Goal: Task Accomplishment & Management: Manage account settings

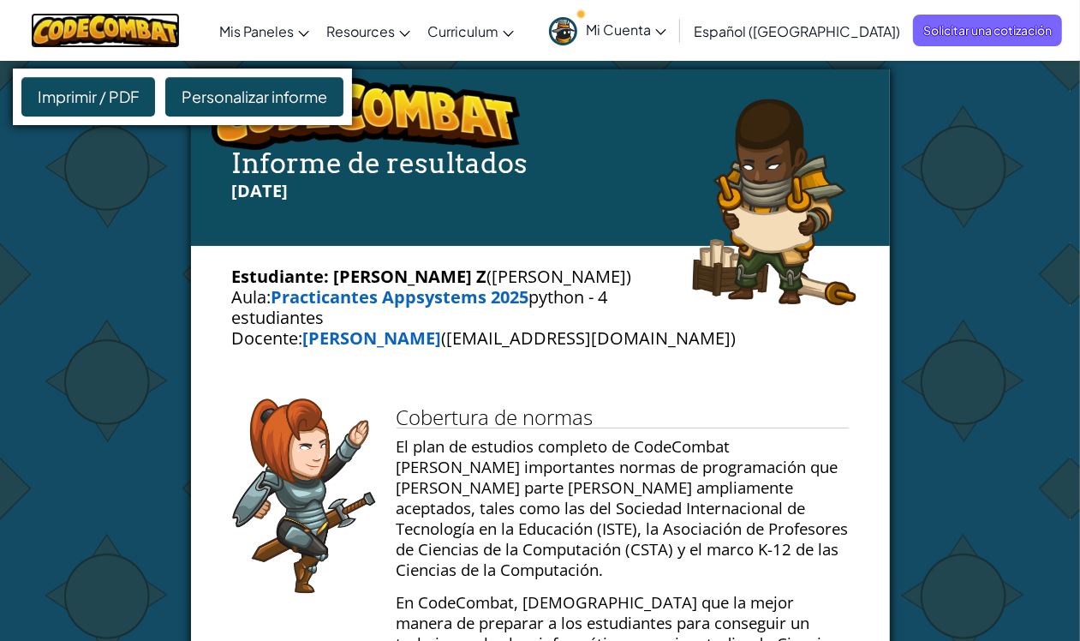
click at [129, 23] on img at bounding box center [106, 30] width 150 height 35
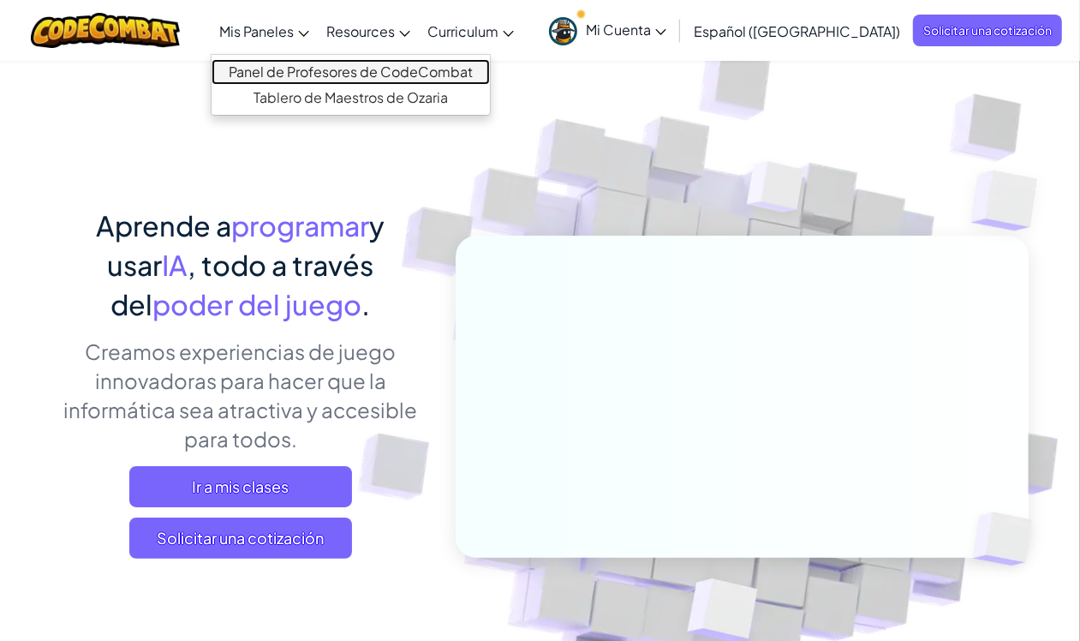
click at [300, 69] on link "Panel de Profesores de CodeCombat" at bounding box center [351, 72] width 278 height 26
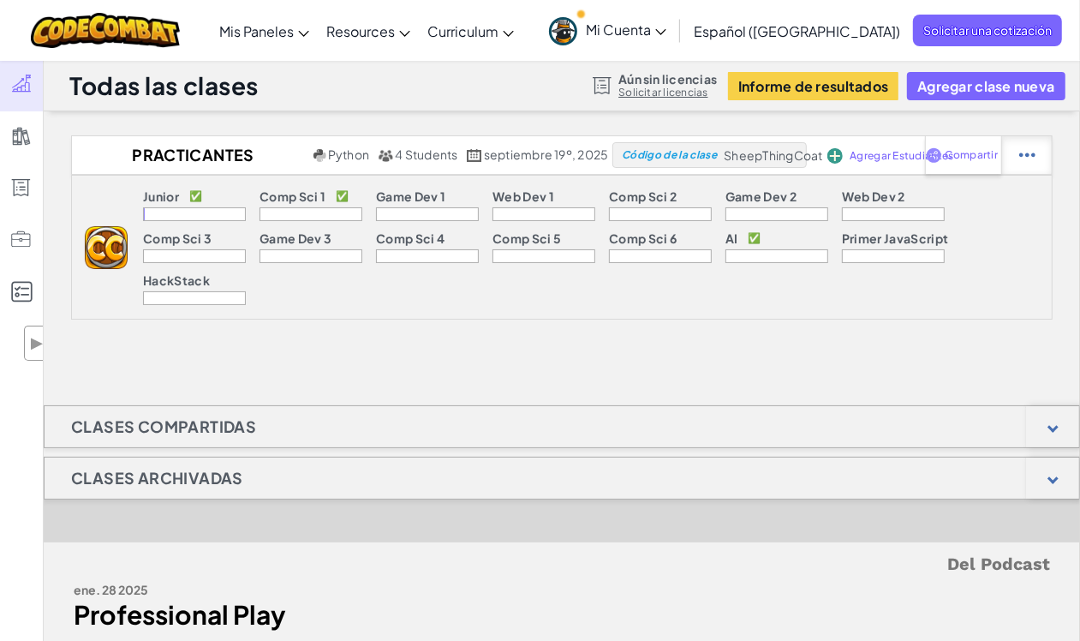
click at [1015, 158] on div at bounding box center [1027, 155] width 51 height 38
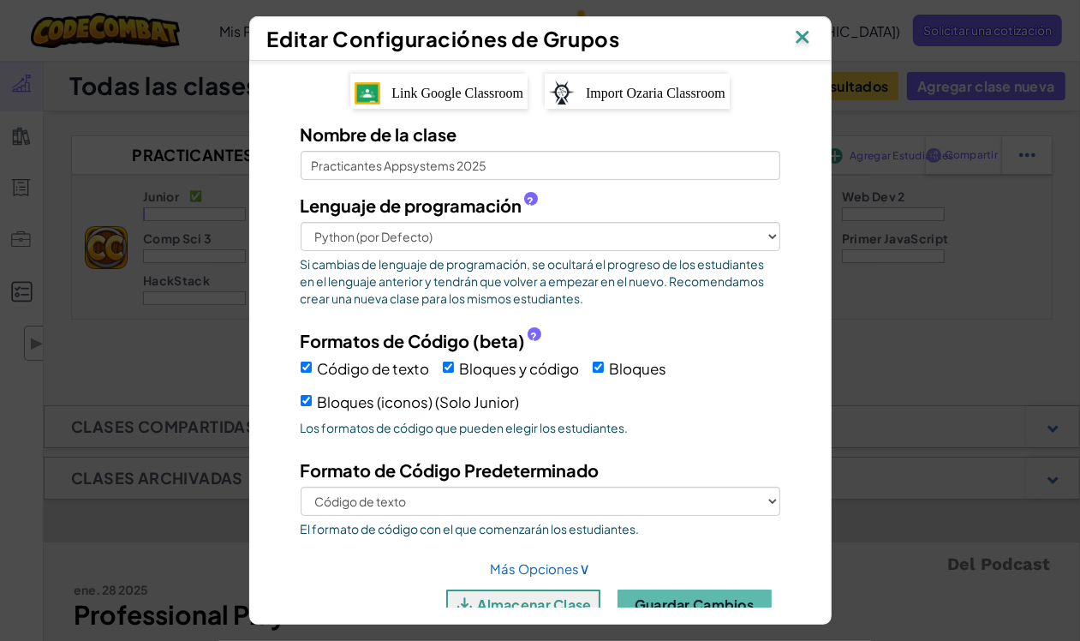
click at [807, 39] on img at bounding box center [803, 39] width 22 height 26
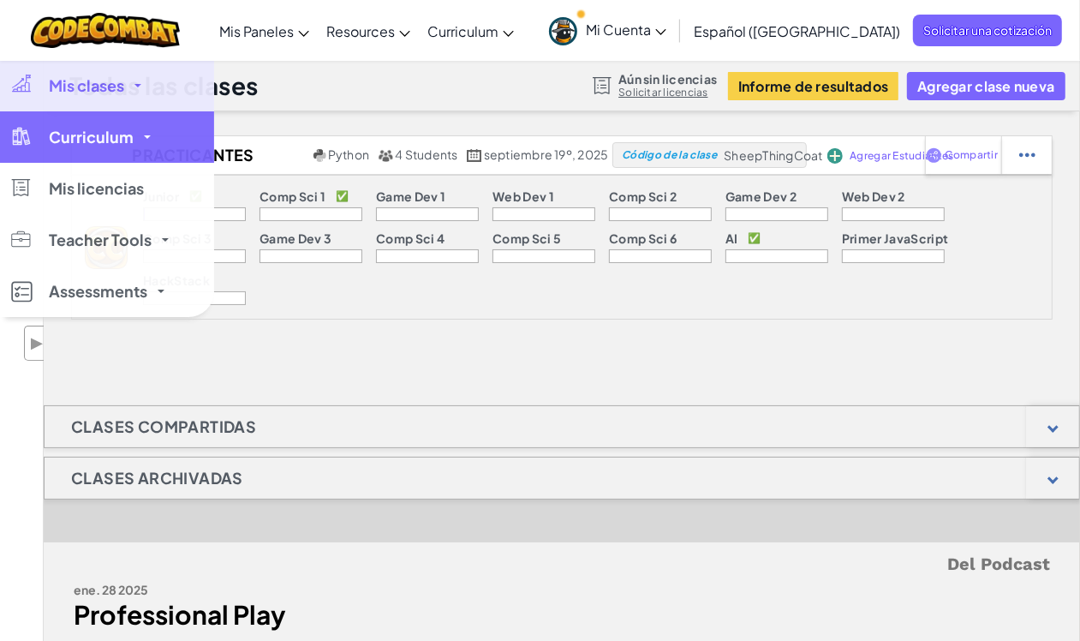
click at [15, 133] on div at bounding box center [21, 136] width 25 height 20
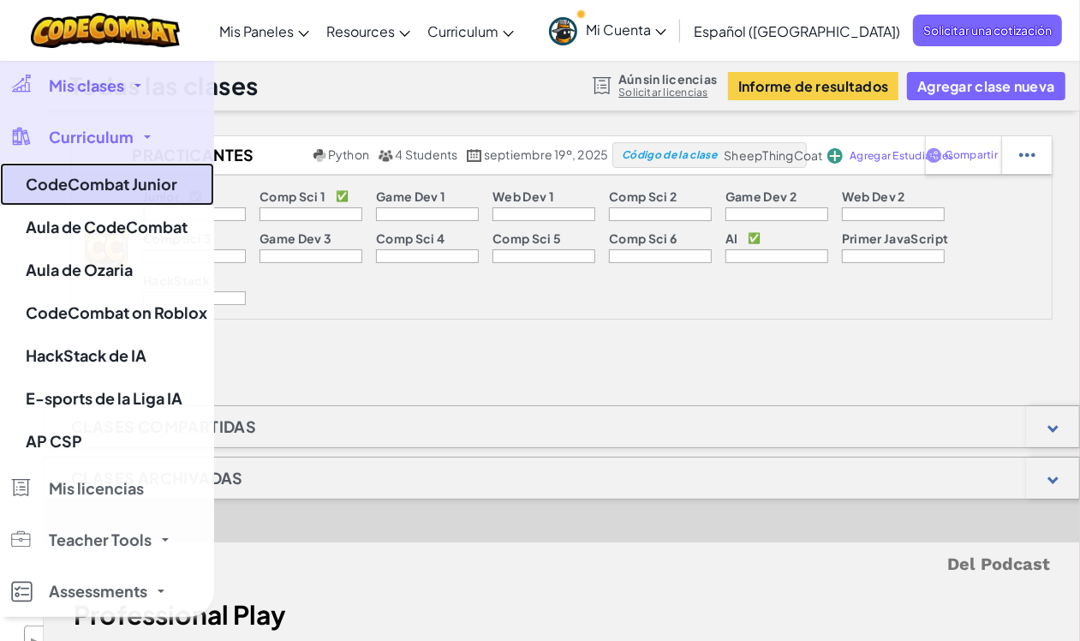
click at [140, 190] on link "CodeCombat Junior" at bounding box center [107, 184] width 214 height 43
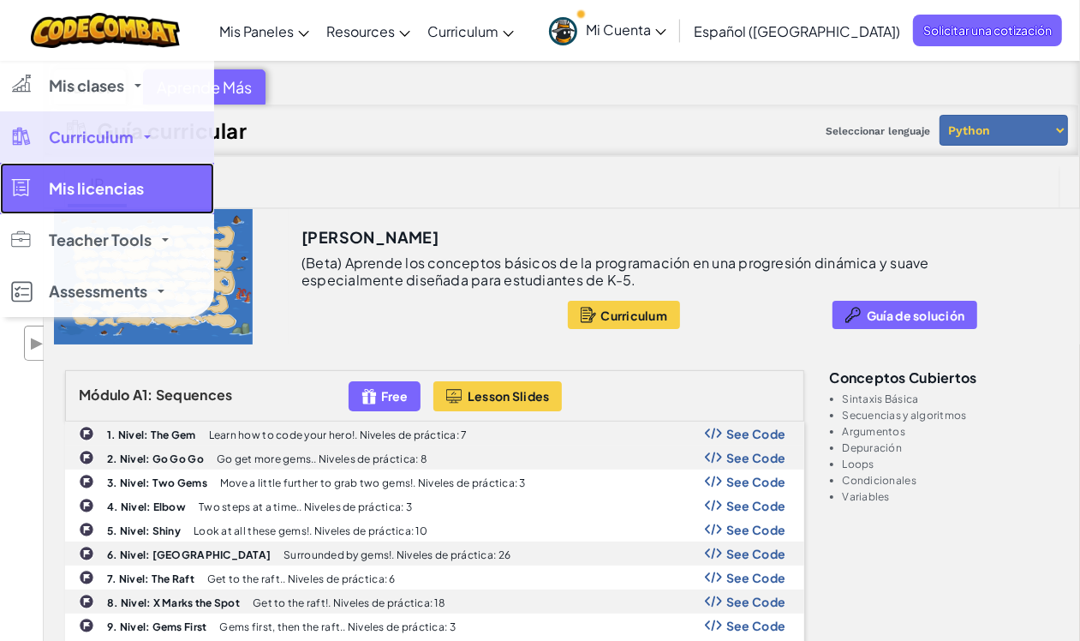
click at [9, 197] on link "Mis licencias" at bounding box center [107, 188] width 214 height 51
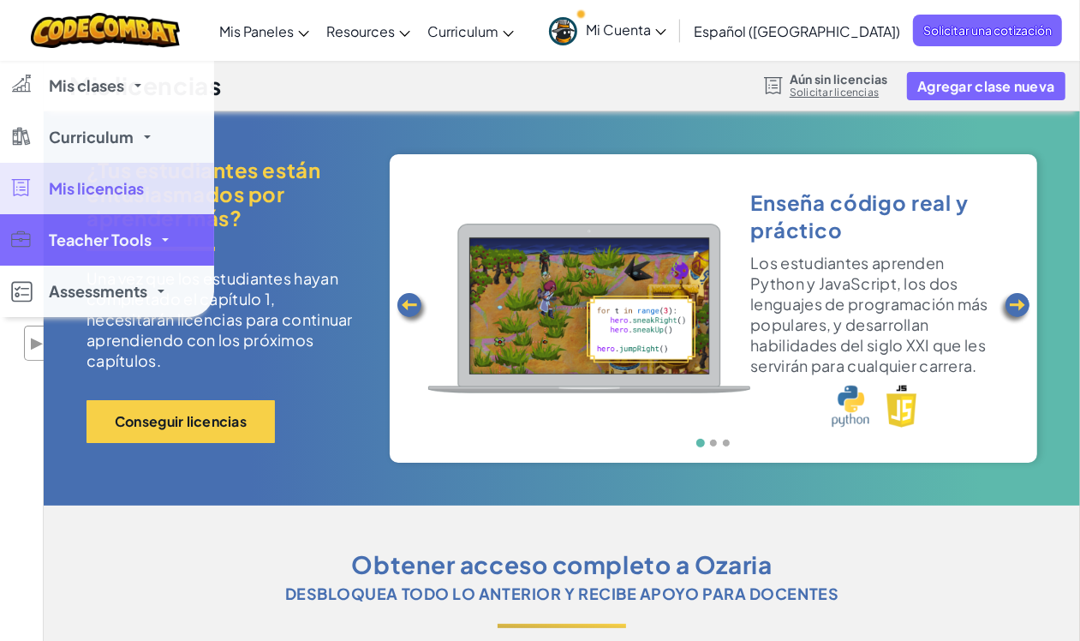
click at [21, 246] on div at bounding box center [21, 239] width 25 height 20
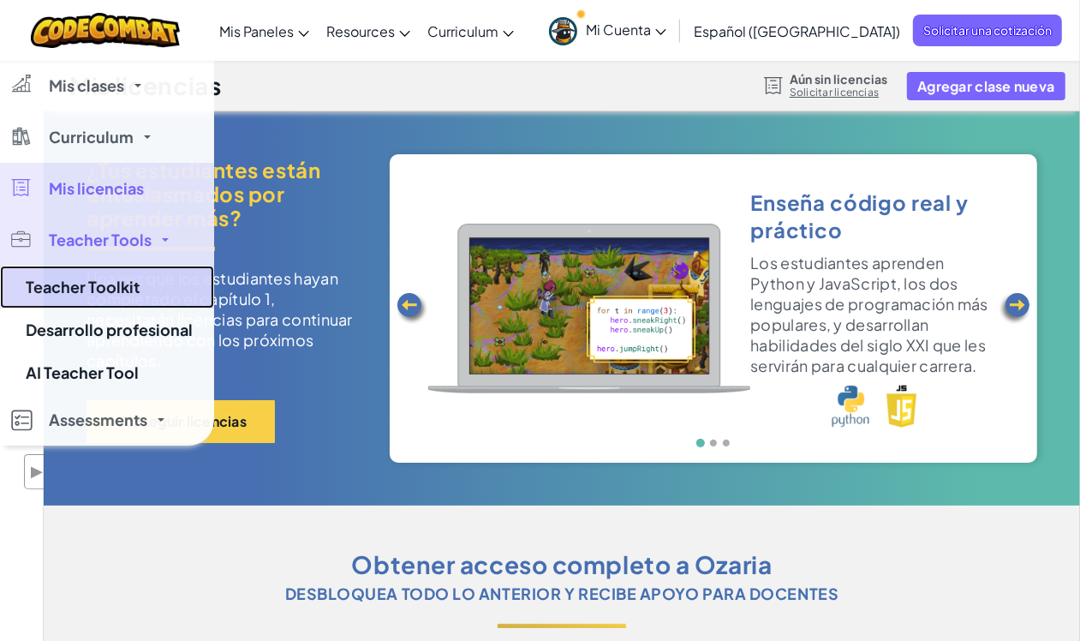
click at [135, 296] on link "Teacher Toolkit" at bounding box center [107, 287] width 214 height 43
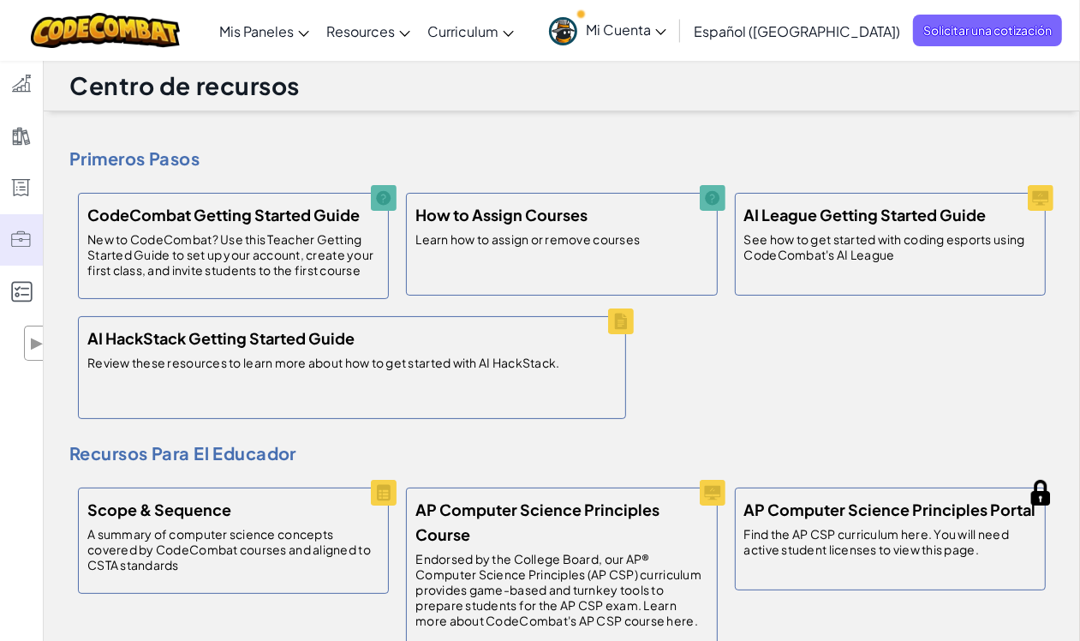
click at [437, 133] on div "Primeros pasos CodeCombat Getting Started Guide New to CodeCombat? Use this Tea…" at bounding box center [561, 252] width 985 height 350
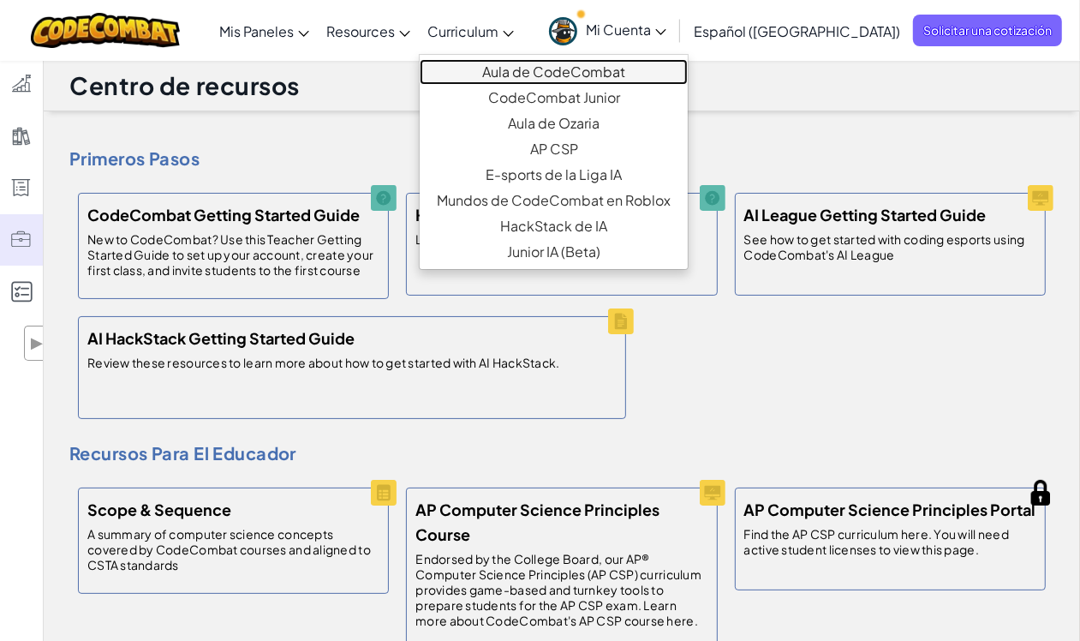
click at [532, 67] on link "Aula de CodeCombat" at bounding box center [554, 72] width 268 height 26
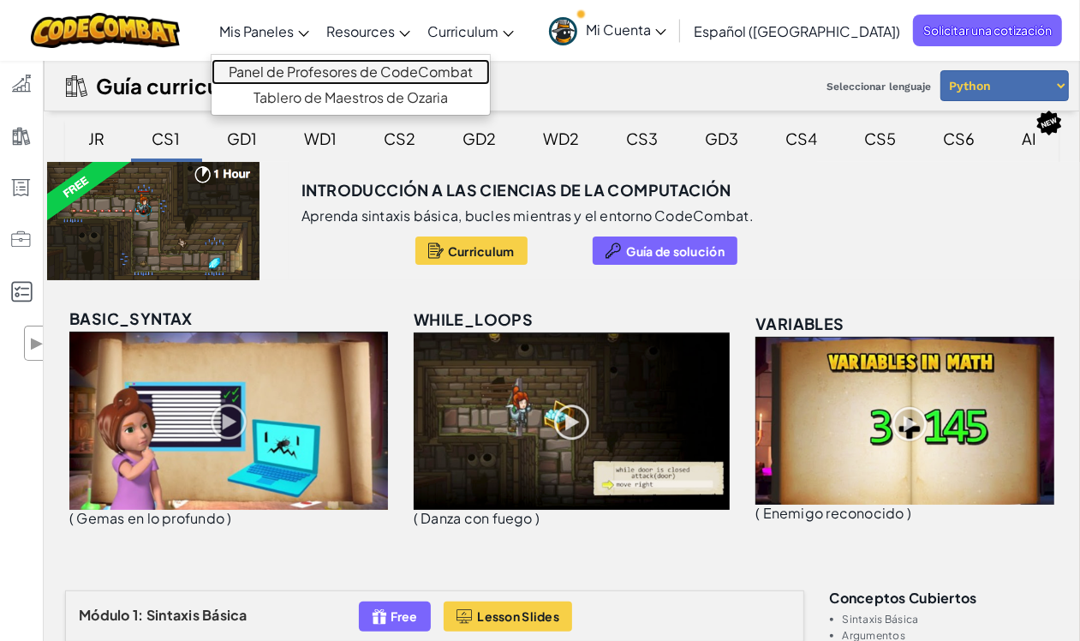
click at [300, 62] on link "Panel de Profesores de CodeCombat" at bounding box center [351, 72] width 278 height 26
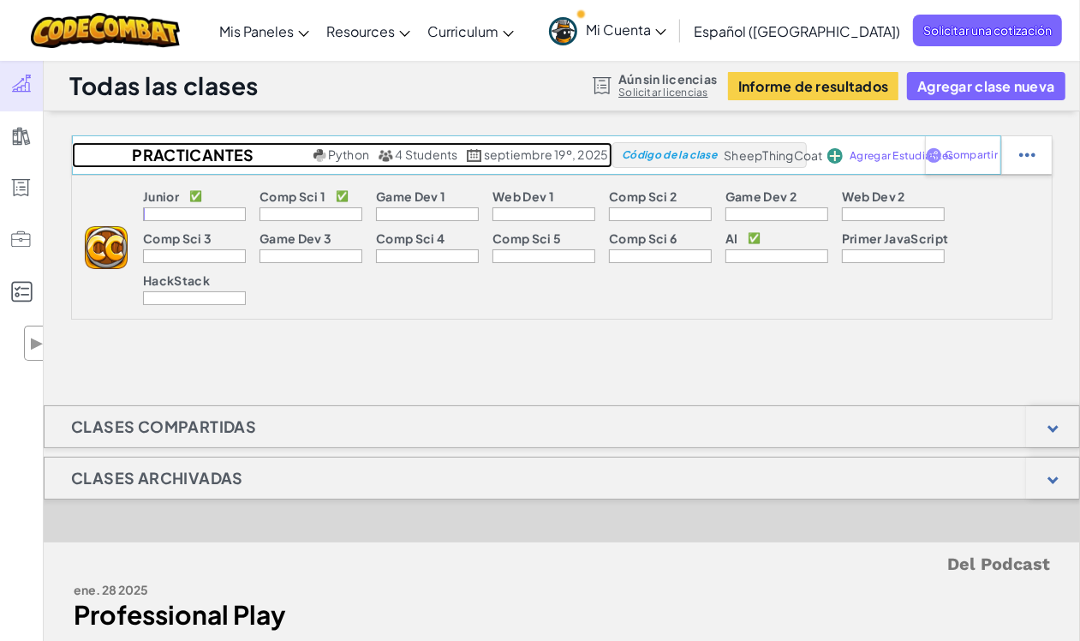
click at [416, 153] on span "4 Students" at bounding box center [426, 154] width 63 height 15
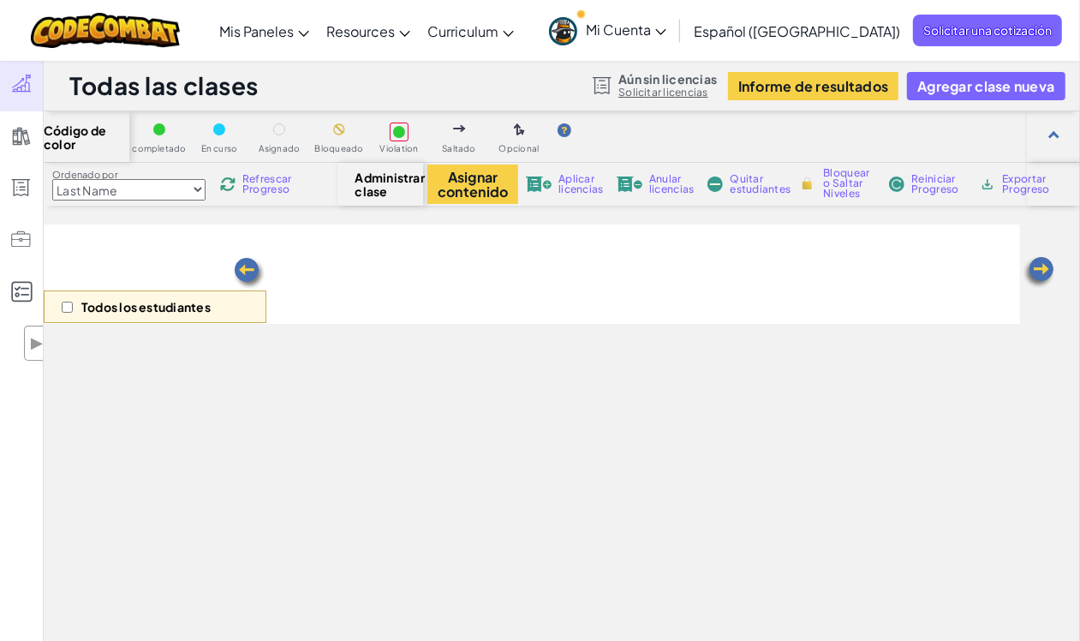
select select "560f1a9f22961295f9427742"
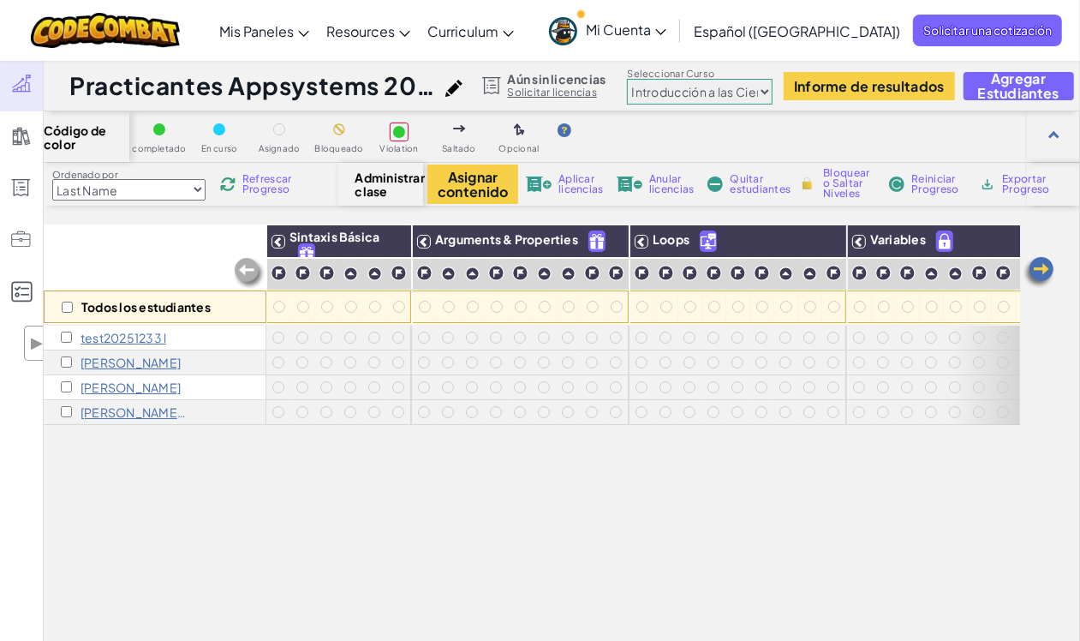
click at [126, 410] on p "[PERSON_NAME] z" at bounding box center [134, 412] width 107 height 14
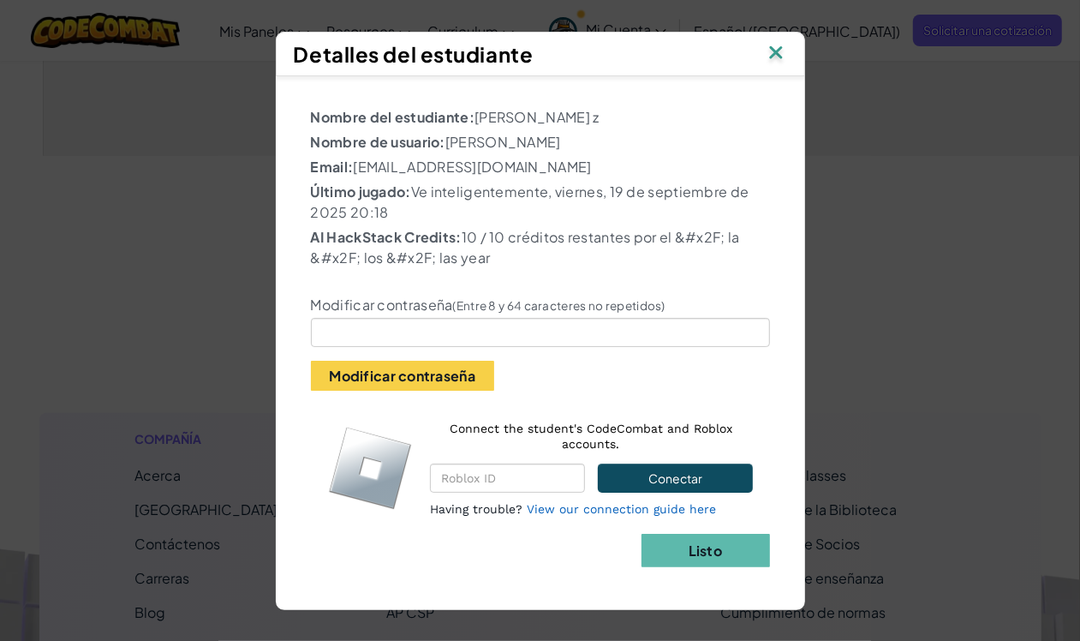
scroll to position [321, 0]
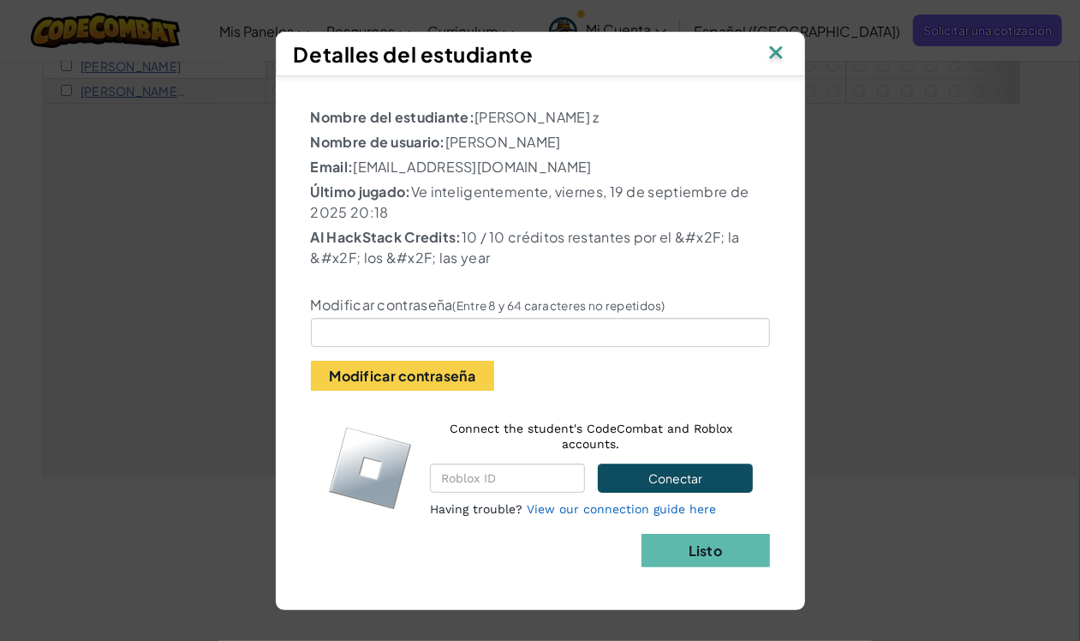
click at [775, 47] on img at bounding box center [776, 54] width 22 height 26
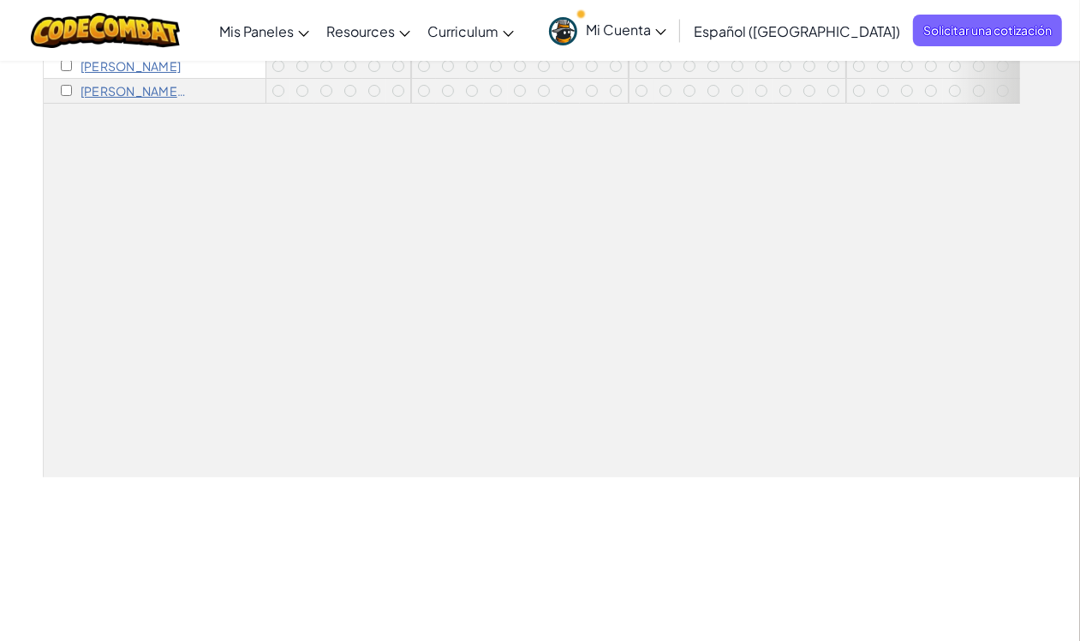
scroll to position [0, 0]
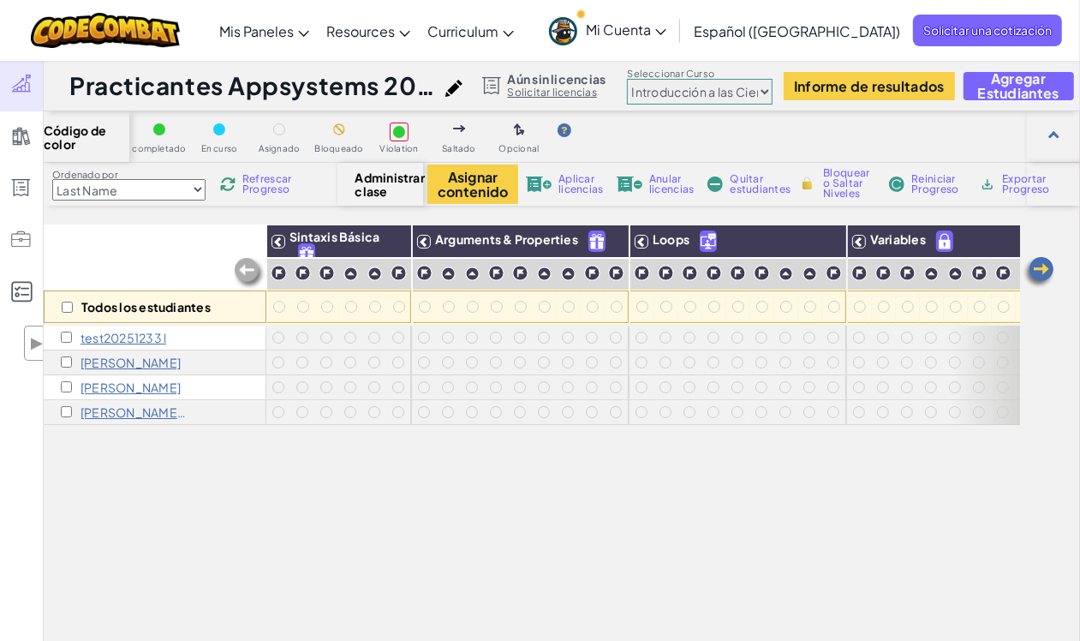
click at [120, 362] on p "[PERSON_NAME]" at bounding box center [131, 363] width 100 height 14
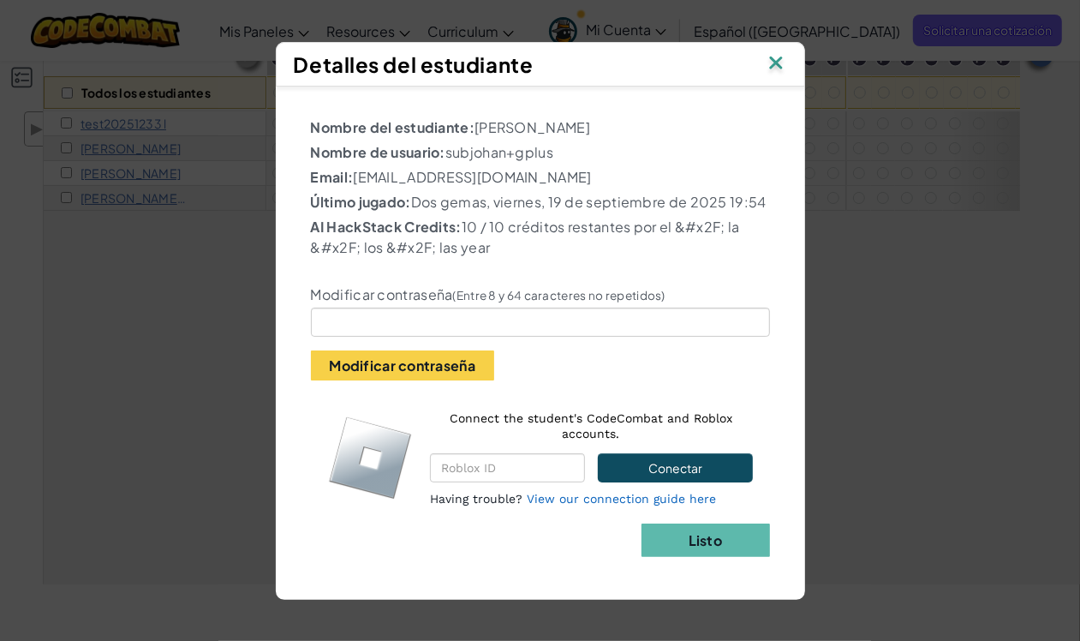
scroll to position [428, 0]
click at [752, 57] on div "Detalles del estudiante" at bounding box center [540, 64] width 493 height 26
click at [776, 54] on img at bounding box center [776, 64] width 22 height 26
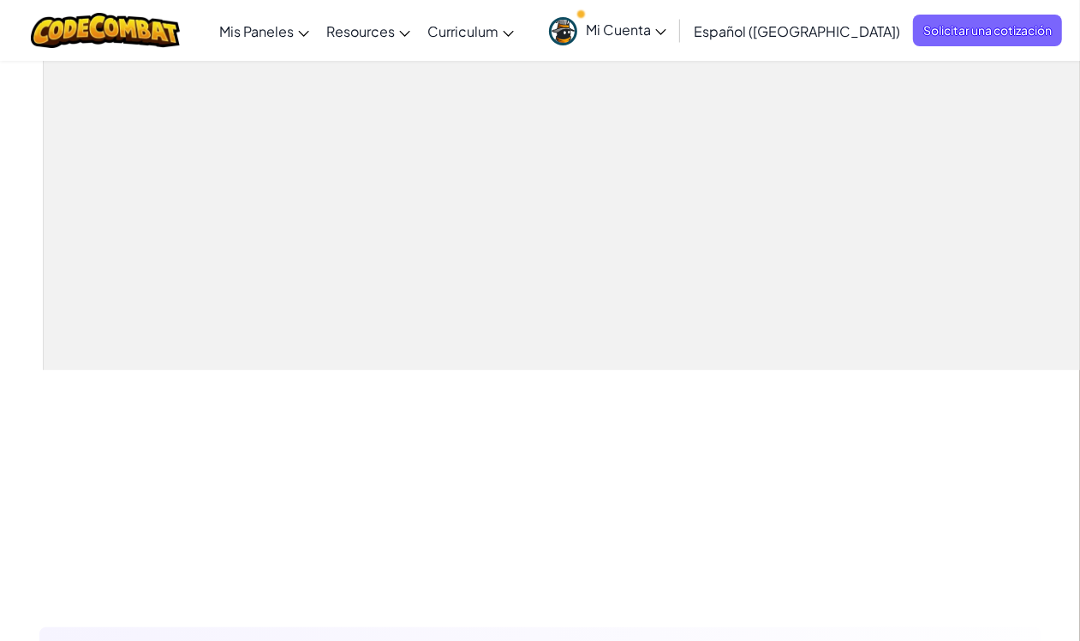
scroll to position [0, 0]
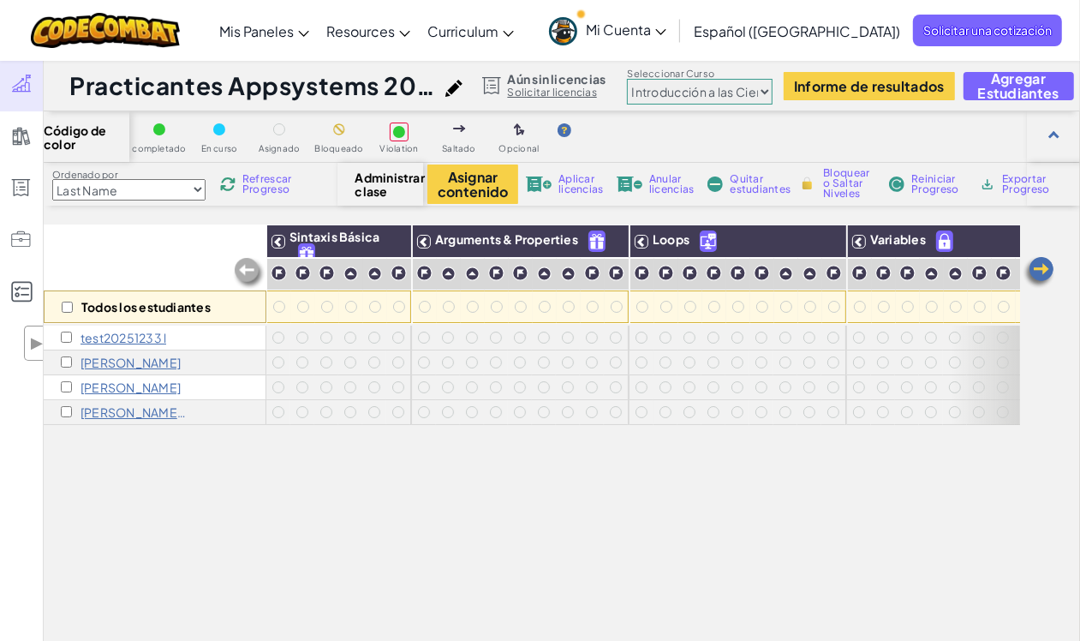
click at [1017, 185] on span "Exportar Progreso" at bounding box center [1028, 184] width 53 height 21
click at [1020, 185] on span "Exportar Progreso" at bounding box center [1028, 184] width 53 height 21
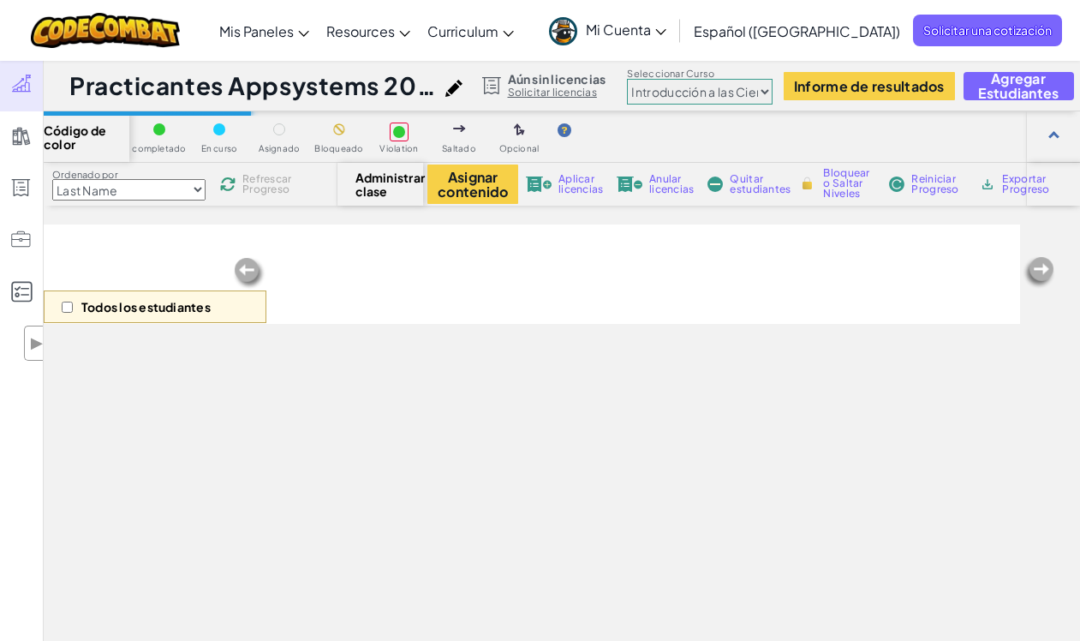
select select "560f1a9f22961295f9427742"
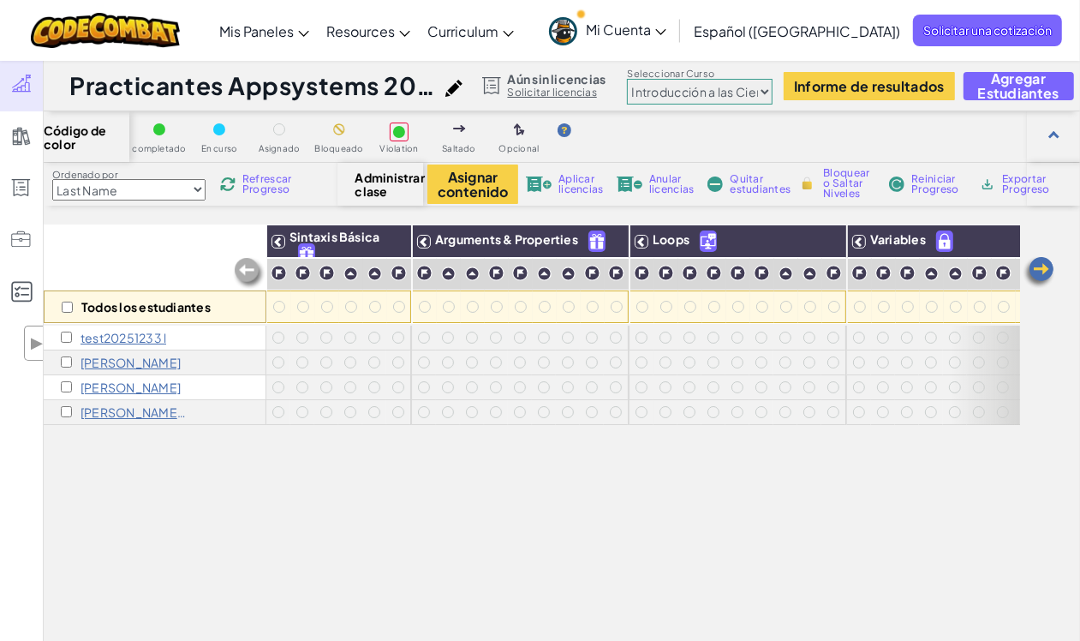
click at [146, 337] on p "test20251233 l" at bounding box center [124, 338] width 86 height 14
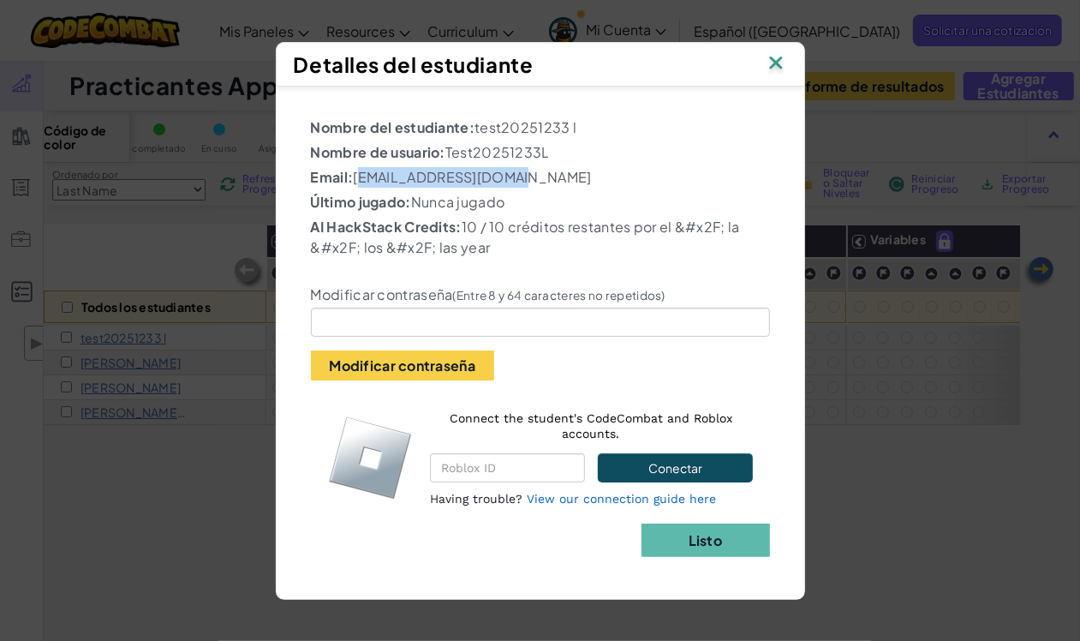
drag, startPoint x: 523, startPoint y: 180, endPoint x: 358, endPoint y: 176, distance: 165.4
click at [358, 176] on p "Email: [EMAIL_ADDRESS][DOMAIN_NAME]" at bounding box center [540, 177] width 459 height 21
copy p "[EMAIL_ADDRESS][DOMAIN_NAME]"
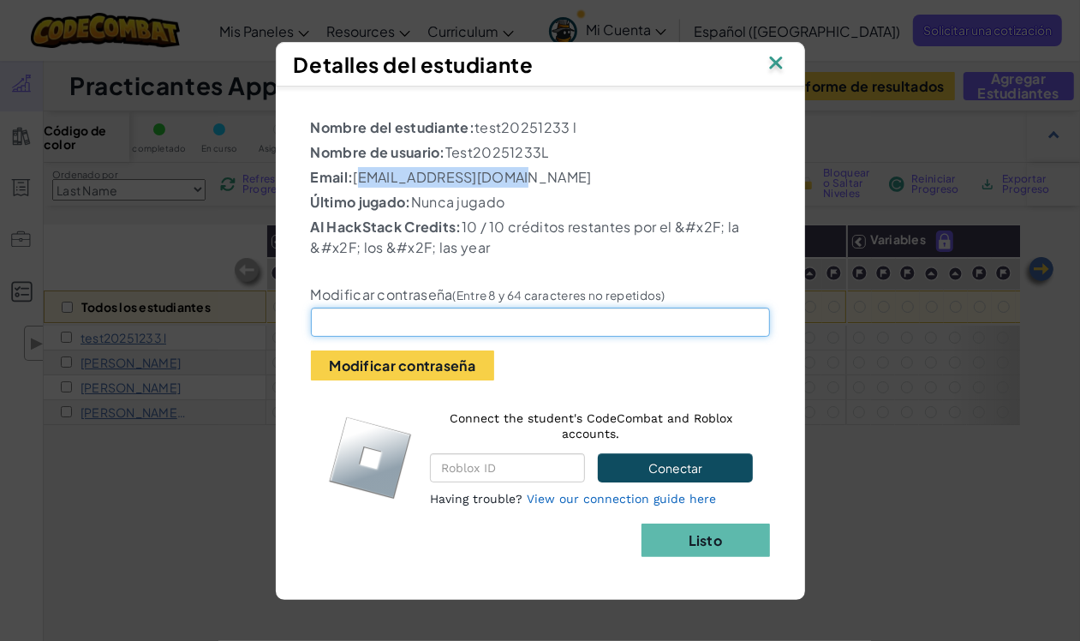
click at [417, 314] on input "text" at bounding box center [540, 322] width 459 height 29
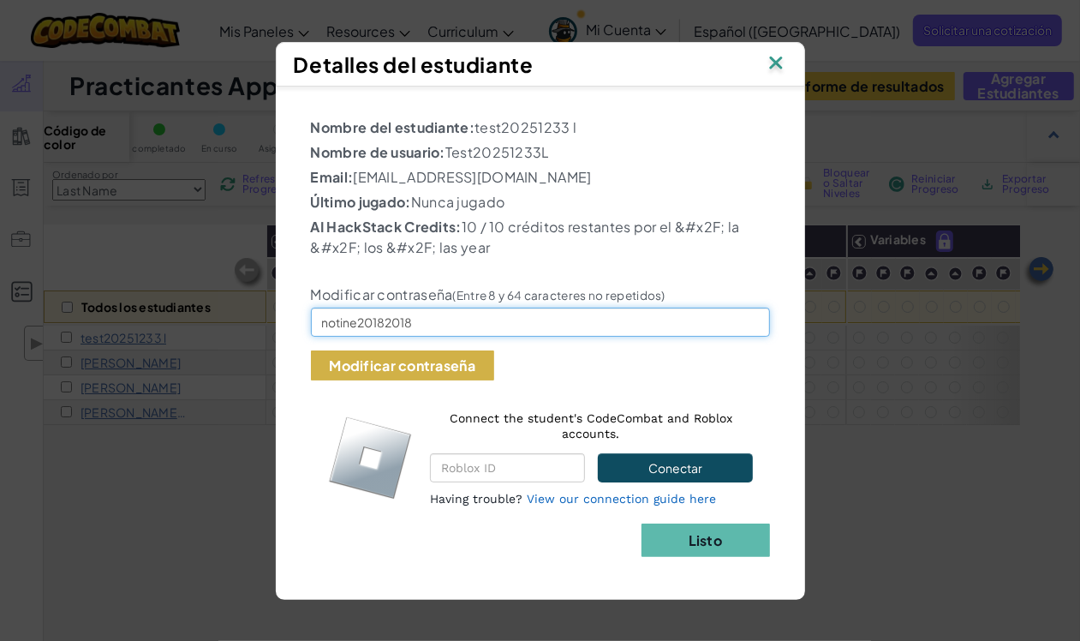
type input "notine20182018"
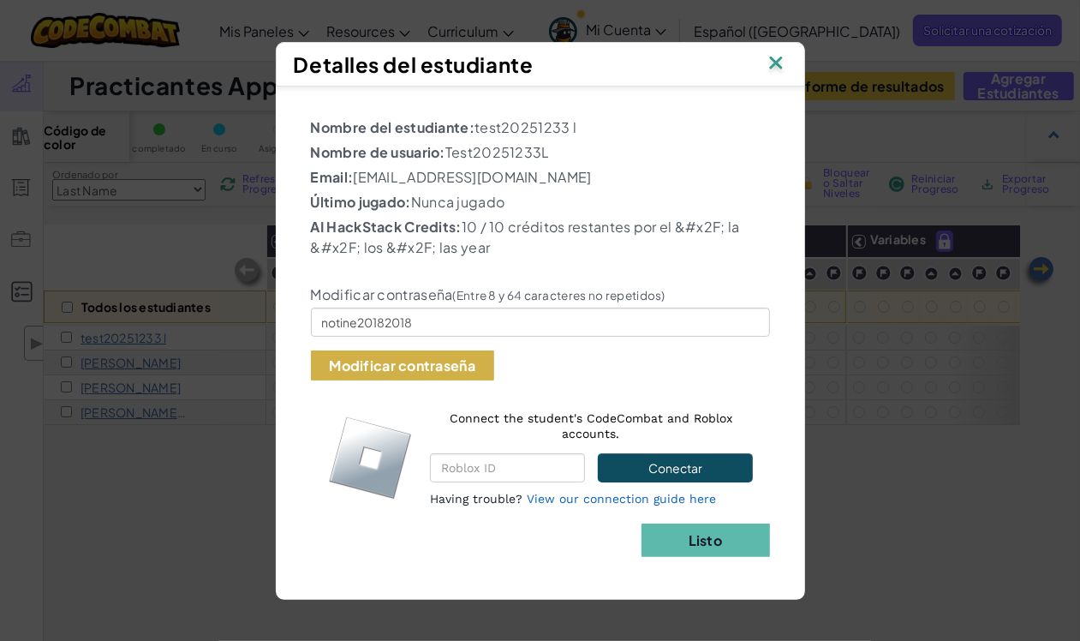
click at [418, 356] on button "Modificar contraseña" at bounding box center [402, 365] width 183 height 30
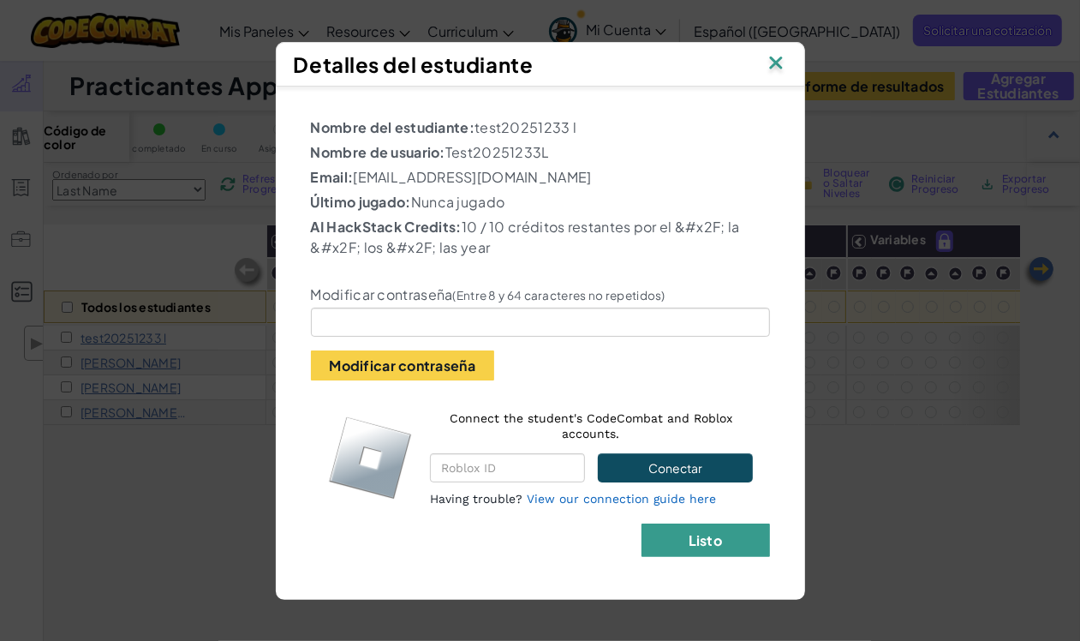
click at [731, 536] on button "Listo" at bounding box center [706, 539] width 129 height 33
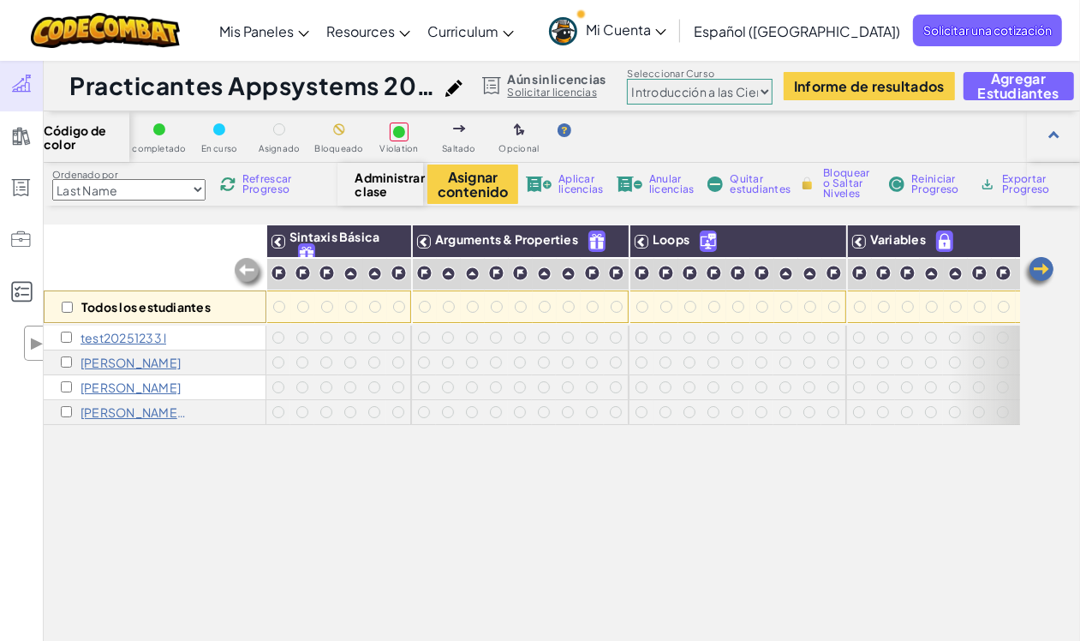
click at [151, 337] on p "test20251233 l" at bounding box center [124, 338] width 86 height 14
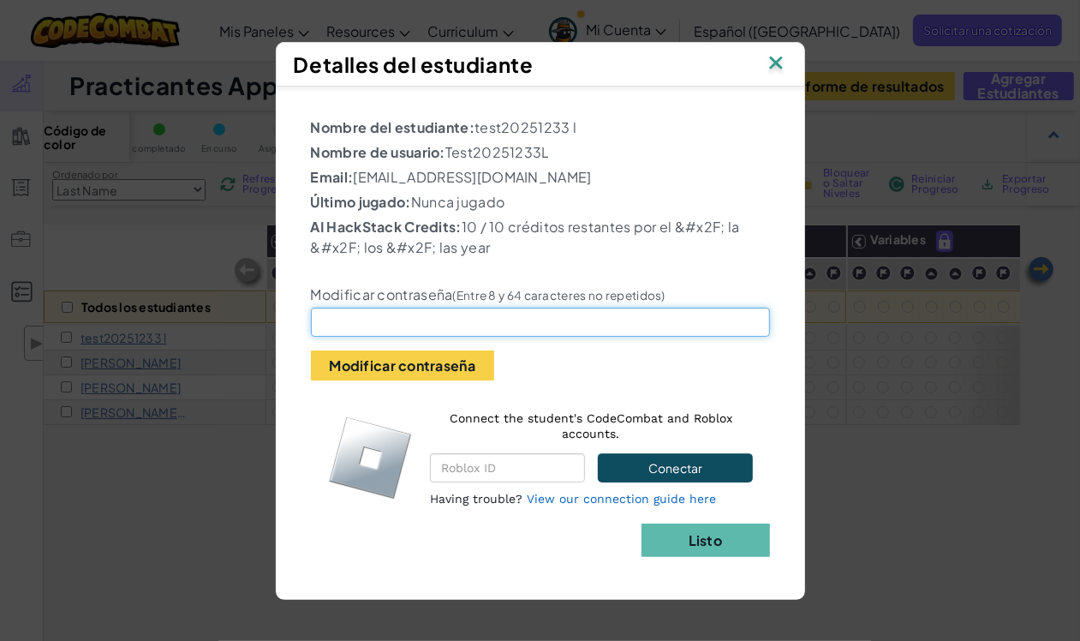
click at [409, 313] on input "text" at bounding box center [540, 322] width 459 height 29
drag, startPoint x: 433, startPoint y: 319, endPoint x: 189, endPoint y: 327, distance: 243.5
click at [189, 327] on div "Detalles del estudiante Nombre del estudiante: test20251233 l Nombre de usuario…" at bounding box center [540, 320] width 1080 height 641
type input "notiene20182018"
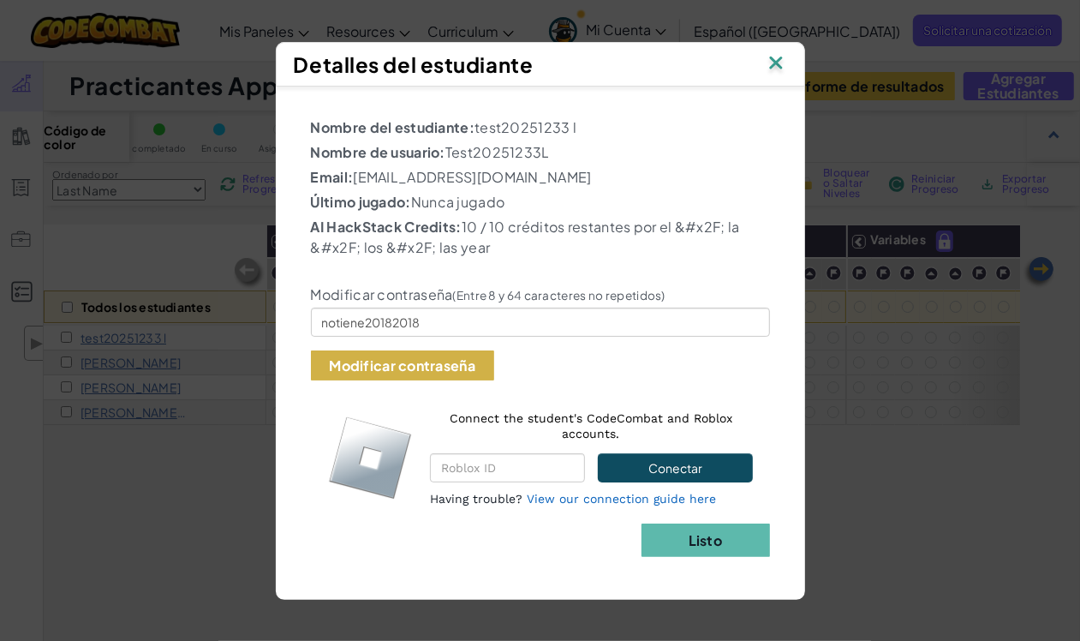
click at [435, 361] on button "Modificar contraseña" at bounding box center [402, 365] width 183 height 30
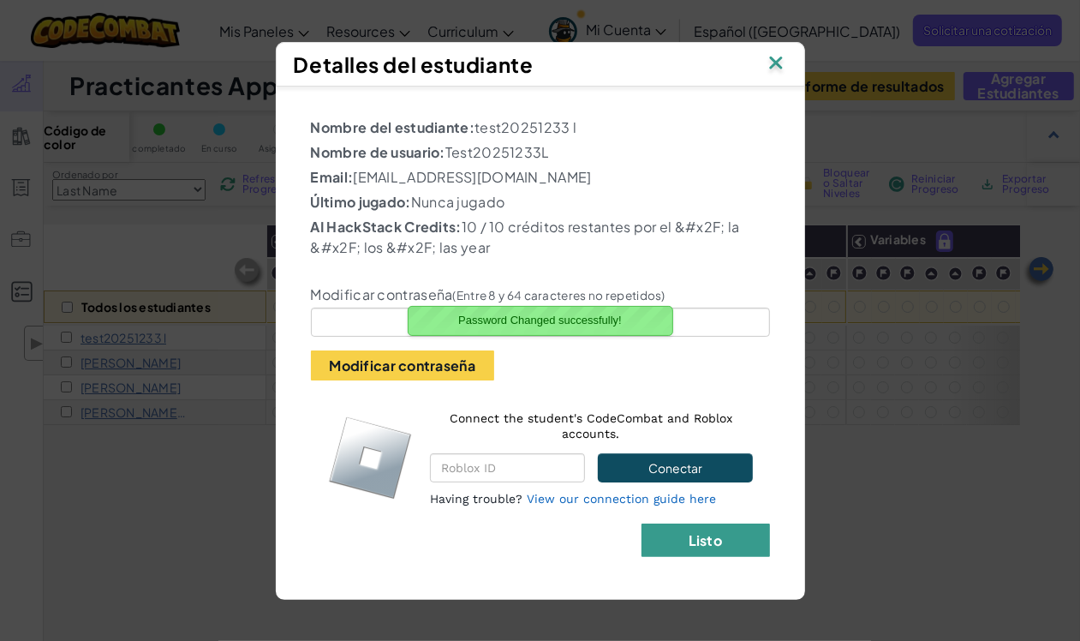
click at [691, 554] on button "Listo" at bounding box center [706, 539] width 129 height 33
